Goal: Use online tool/utility: Use online tool/utility

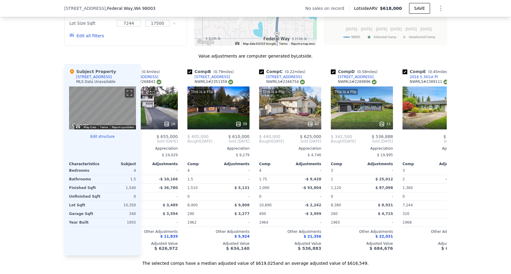
scroll to position [0, 35]
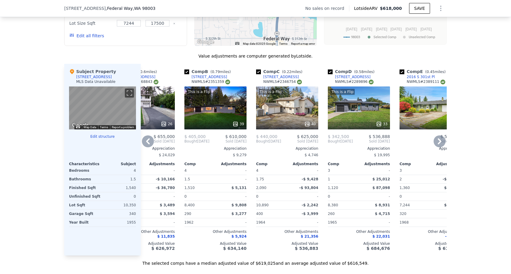
click at [212, 118] on div "This is a Flip 39" at bounding box center [215, 108] width 62 height 43
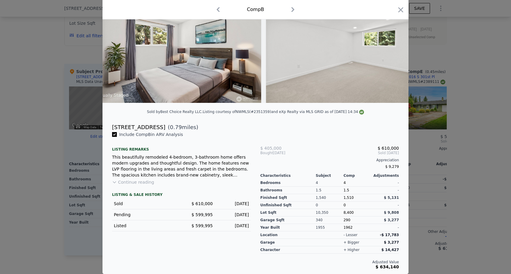
scroll to position [50, 0]
click at [385, 173] on div "Characteristics Subject Comp Adjustments" at bounding box center [329, 174] width 139 height 7
click at [415, 147] on div at bounding box center [255, 137] width 511 height 274
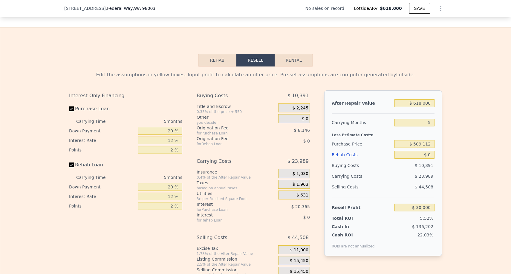
scroll to position [812, 0]
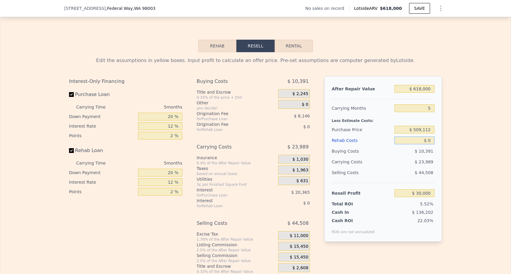
drag, startPoint x: 425, startPoint y: 142, endPoint x: 444, endPoint y: 138, distance: 19.1
click at [444, 139] on div "Edit the assumptions in yellow boxes. Input profit to calculate an offer price.…" at bounding box center [255, 163] width 382 height 222
type input "$ 8"
type input "$ 29,992"
type input "$ 80"
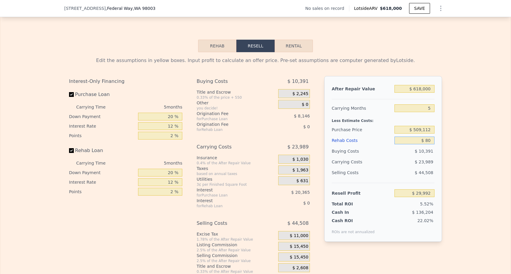
type input "$ 29,914"
type input "$ 800"
type input "$ 29,157"
type input "$ 8,000"
type input "$ 21,552"
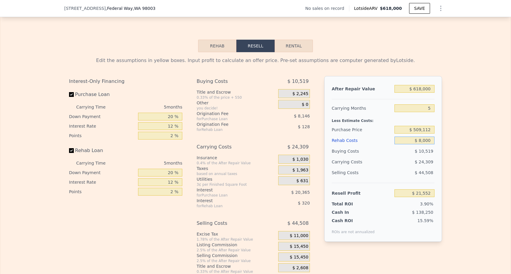
type input "$ 80,000"
type input "-$ 54,480"
click at [481, 168] on div "Edit the assumptions in yellow boxes. Input profit to calculate an offer price.…" at bounding box center [255, 163] width 510 height 222
drag, startPoint x: 415, startPoint y: 131, endPoint x: 446, endPoint y: 131, distance: 31.3
click at [446, 131] on div "Edit the assumptions in yellow boxes. Input profit to calculate an offer price.…" at bounding box center [255, 163] width 382 height 222
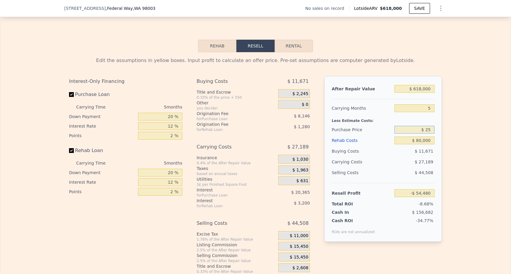
type input "$ 2"
type input "$ 425,000"
type input "$ 34,623"
click at [456, 171] on div "Edit the assumptions in yellow boxes. Input profit to calculate an offer price.…" at bounding box center [255, 163] width 510 height 222
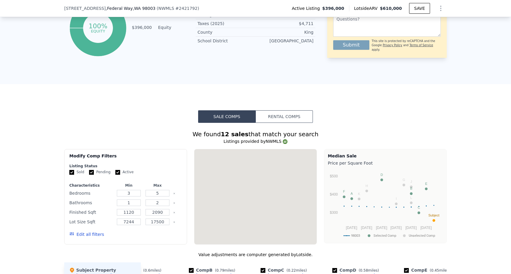
checkbox input "true"
type input "$ 610,000"
type input "$ 0"
type input "11060"
type input "$ 142,405"
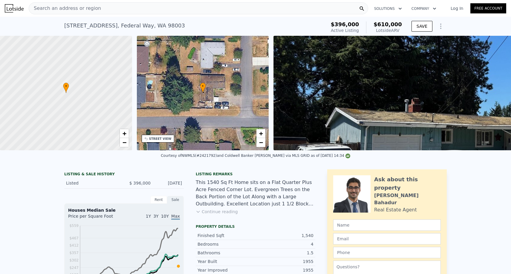
scroll to position [0, 0]
